Goal: Find specific page/section: Find specific page/section

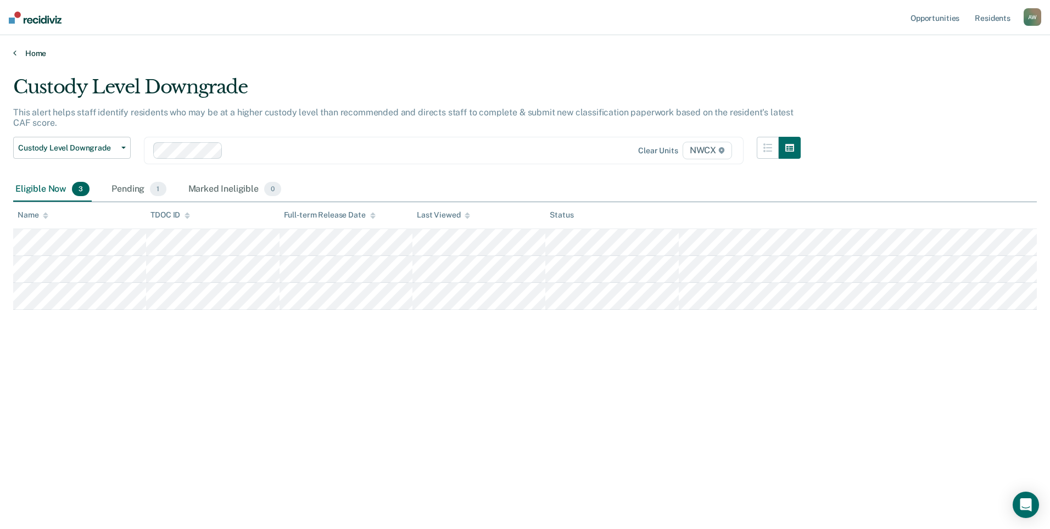
click at [33, 53] on link "Home" at bounding box center [525, 53] width 1024 height 10
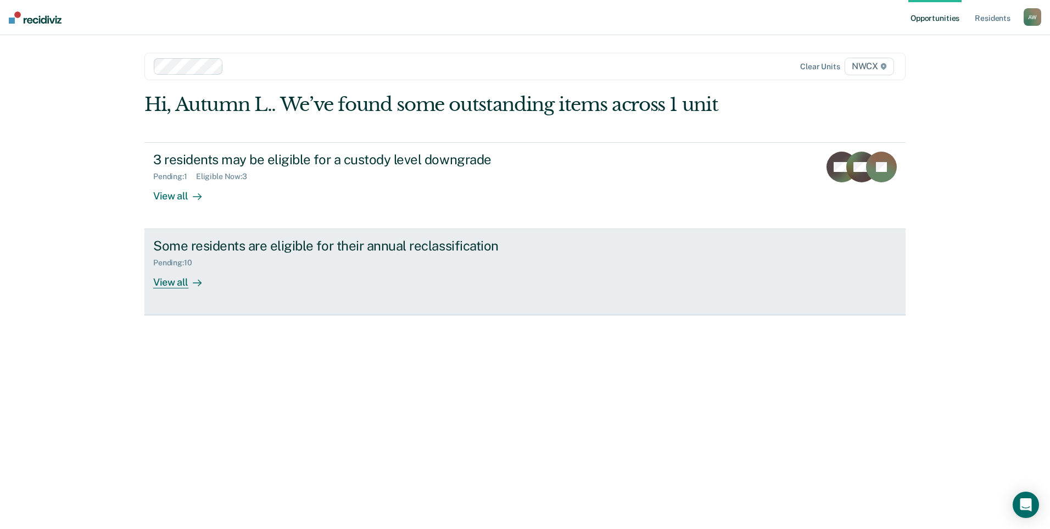
click at [175, 281] on div "View all" at bounding box center [184, 277] width 62 height 21
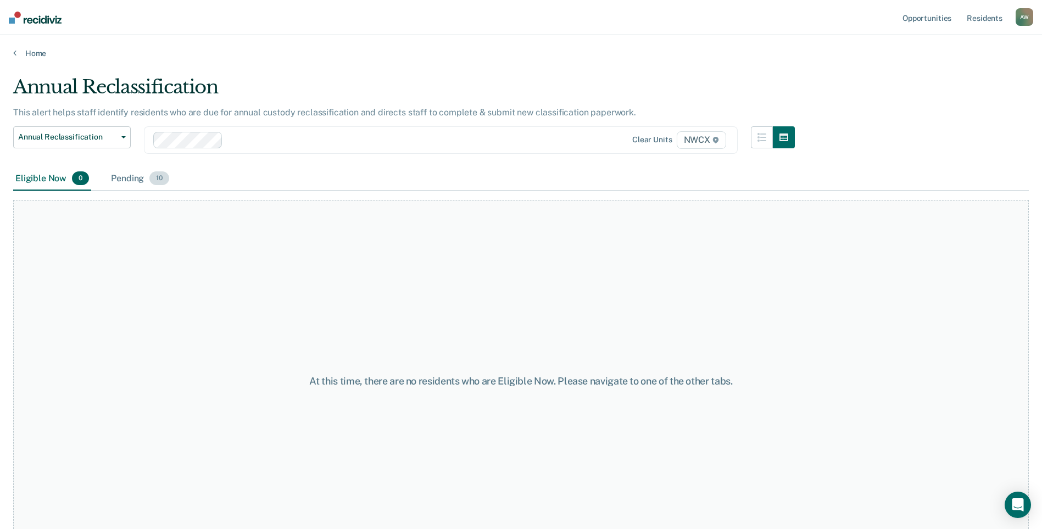
click at [160, 179] on span "10" at bounding box center [159, 178] width 20 height 14
